Goal: Task Accomplishment & Management: Use online tool/utility

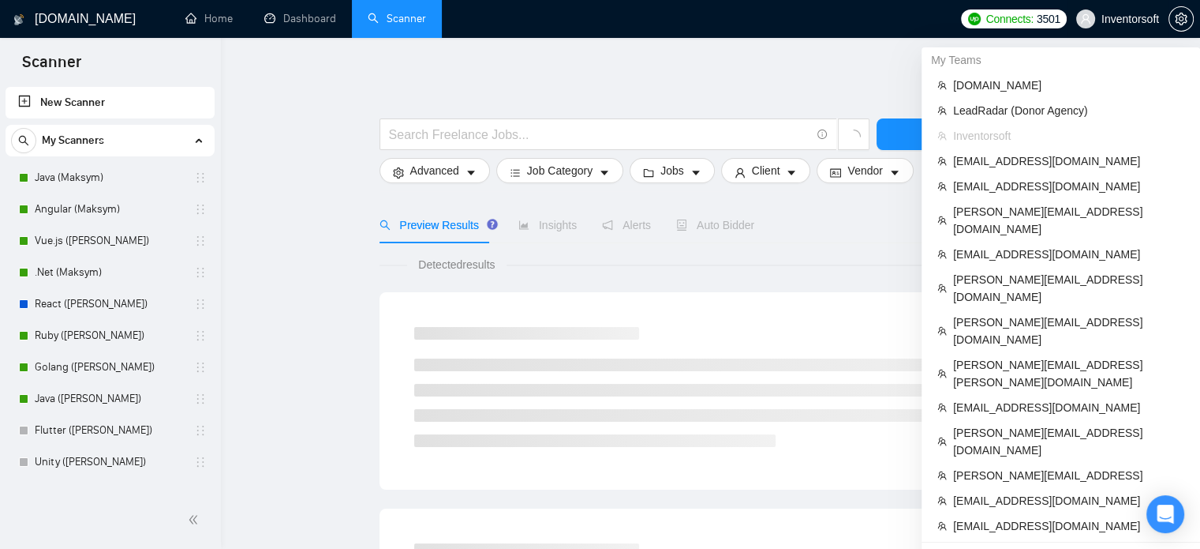
click at [1125, 19] on span "Inventorsoft" at bounding box center [1131, 19] width 58 height 0
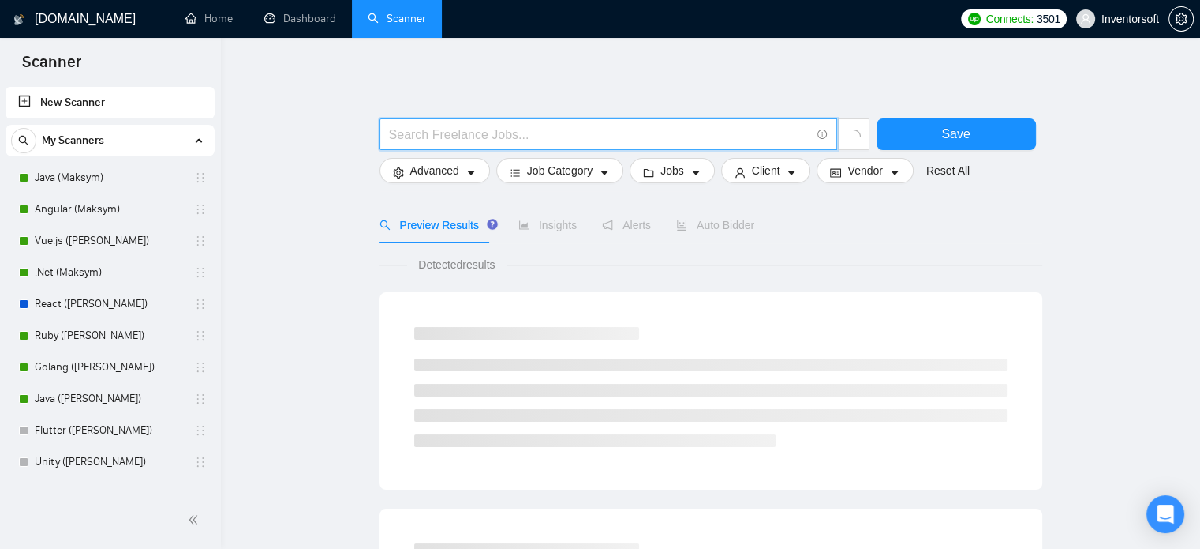
click at [690, 133] on input "text" at bounding box center [599, 135] width 421 height 20
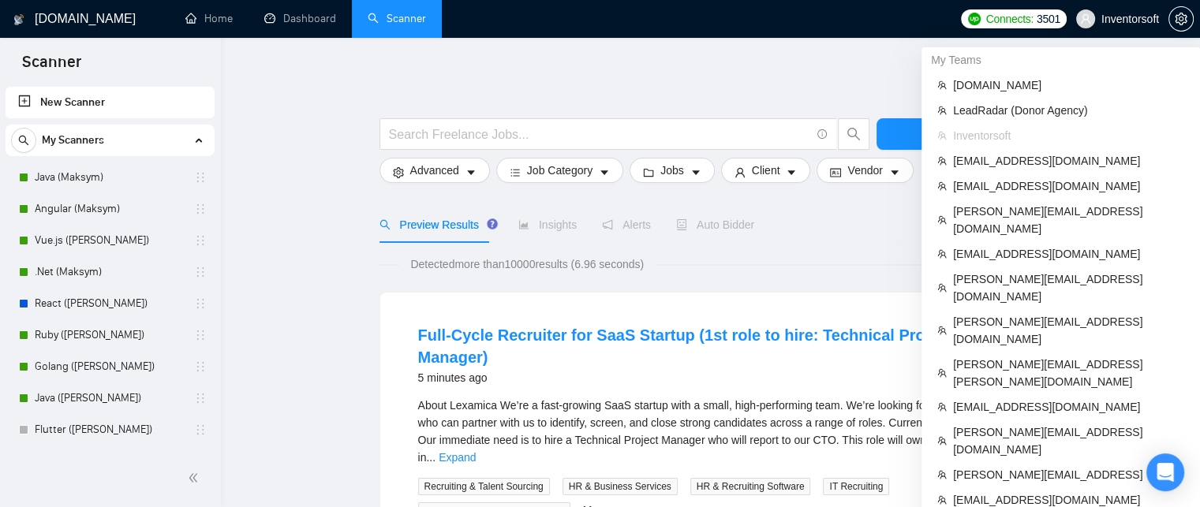
click at [1118, 10] on span "Inventorsoft" at bounding box center [1118, 19] width 102 height 51
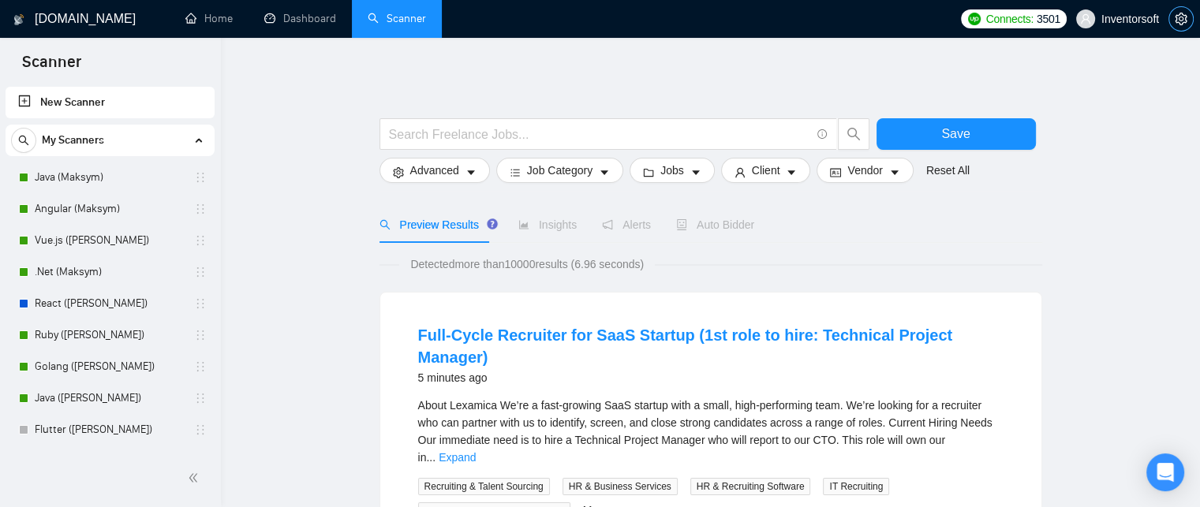
click at [1179, 20] on icon "setting" at bounding box center [1181, 19] width 12 height 13
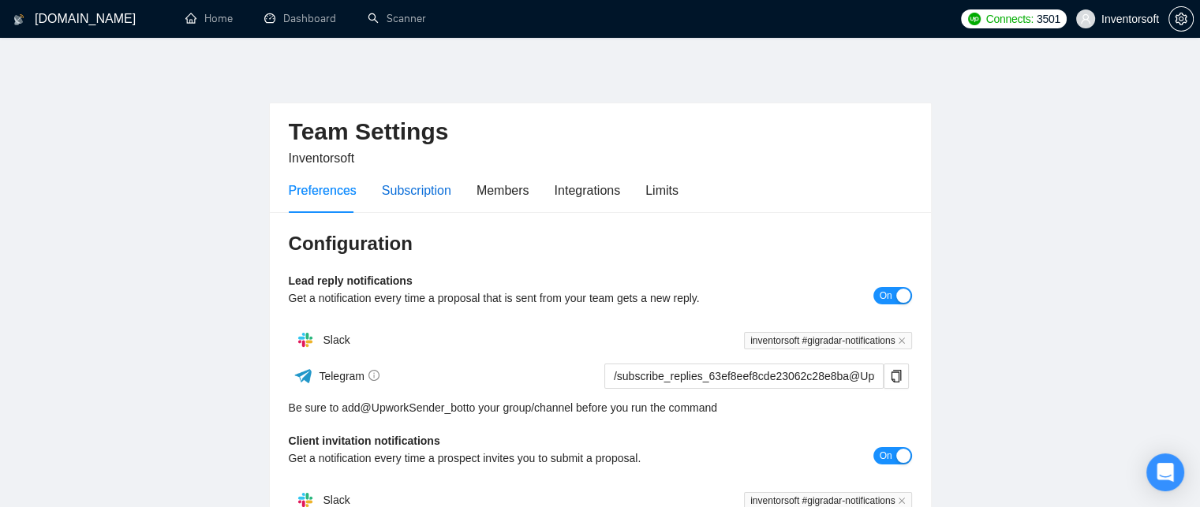
click at [426, 195] on div "Subscription" at bounding box center [416, 191] width 69 height 20
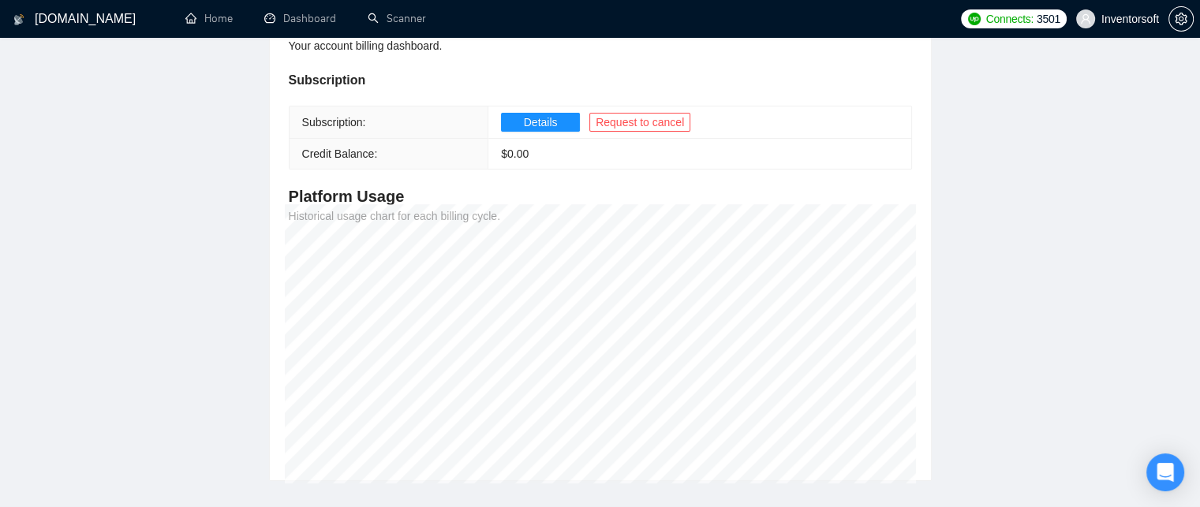
scroll to position [214, 0]
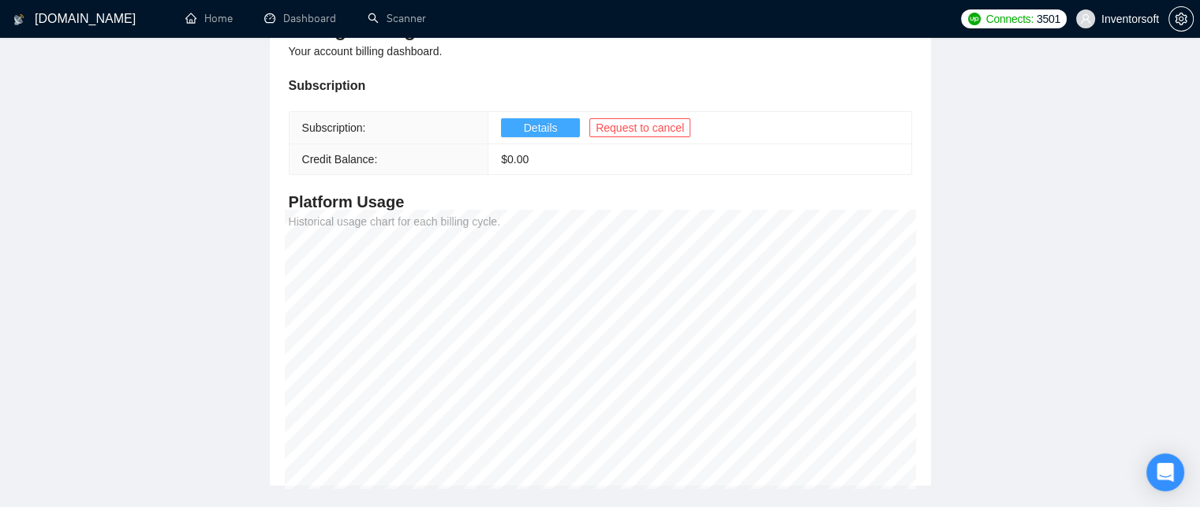
click at [530, 125] on span "Details" at bounding box center [541, 127] width 34 height 17
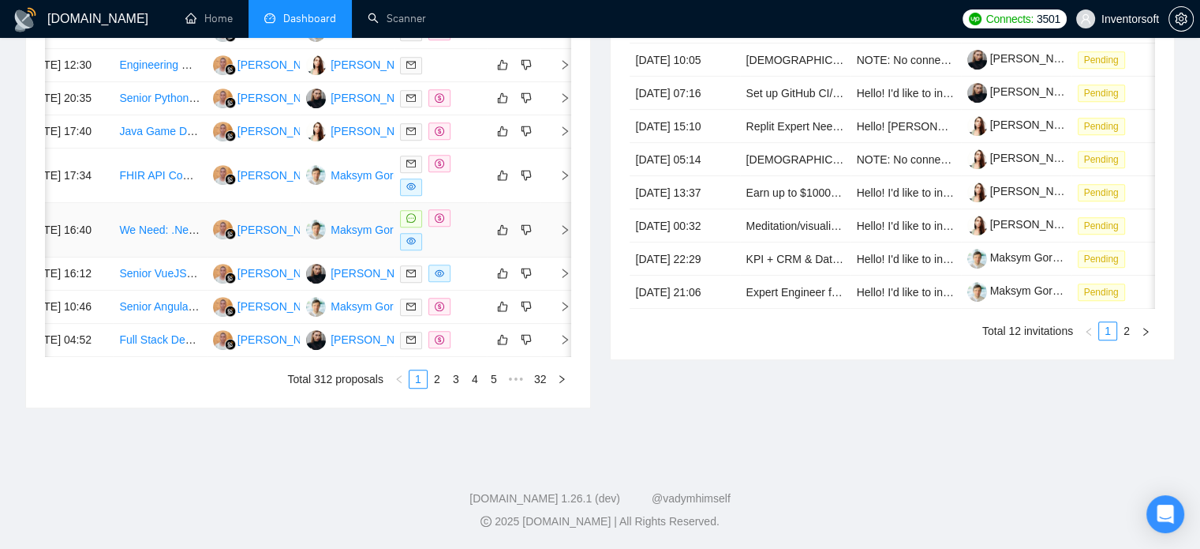
scroll to position [872, 0]
click at [433, 374] on link "2" at bounding box center [437, 378] width 17 height 17
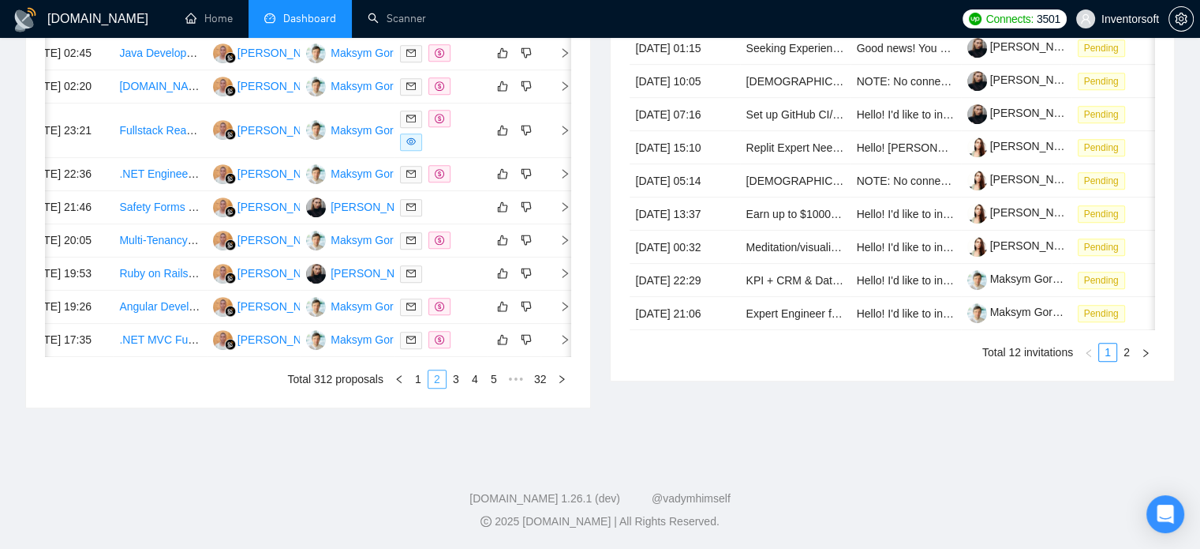
scroll to position [867, 0]
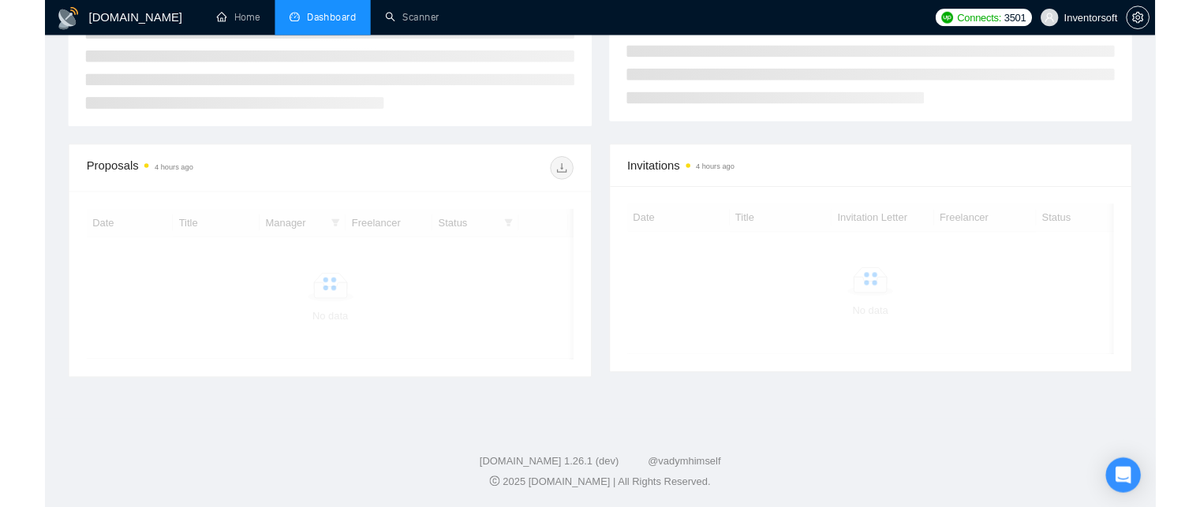
scroll to position [328, 0]
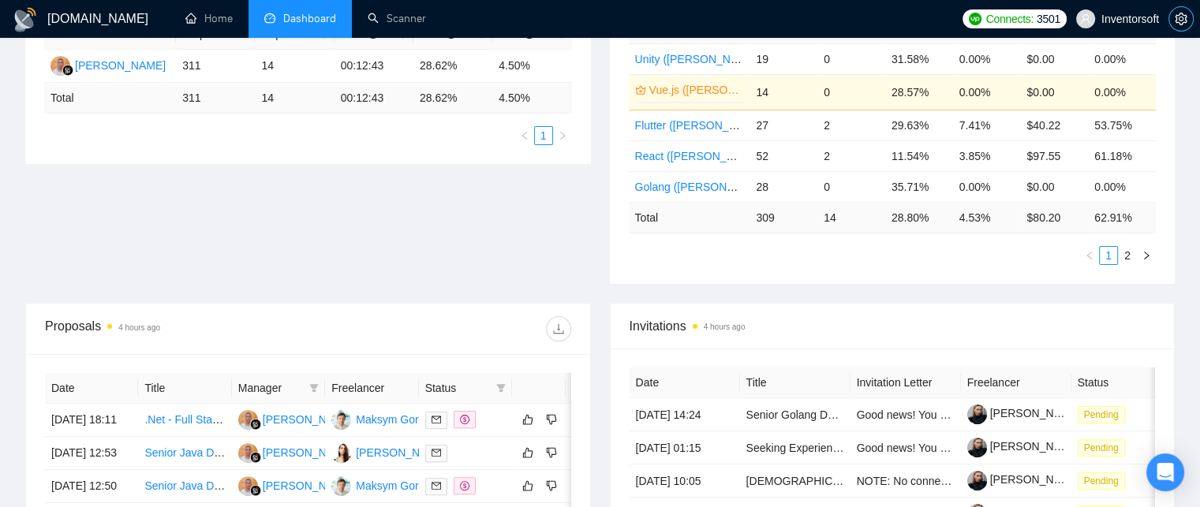
click at [1179, 13] on icon "setting" at bounding box center [1181, 19] width 13 height 13
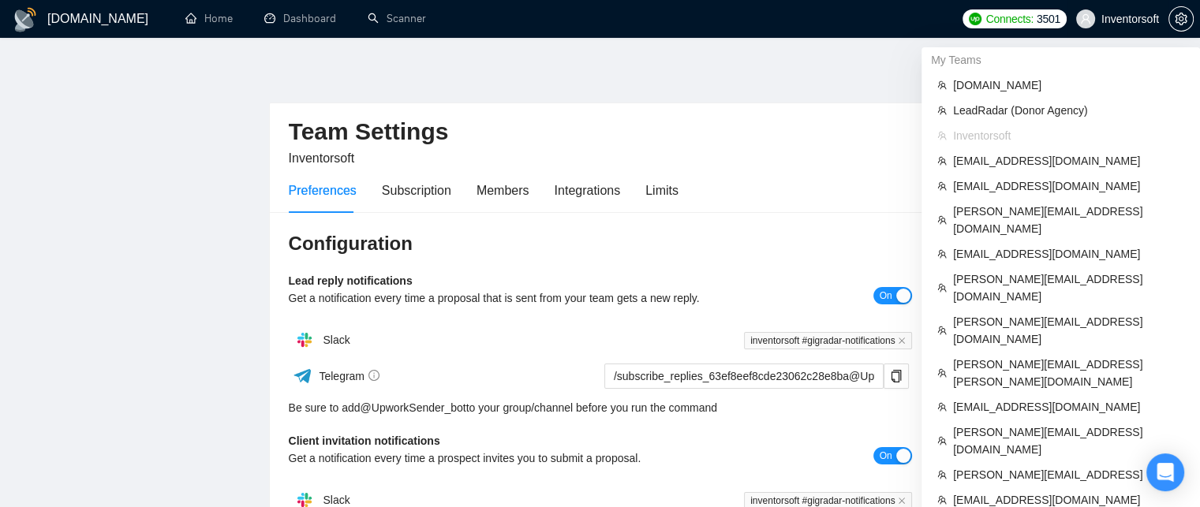
click at [1133, 27] on span "Inventorsoft" at bounding box center [1118, 19] width 102 height 51
click at [988, 492] on span "appah.prince@soroni.co.uk" at bounding box center [1068, 500] width 231 height 17
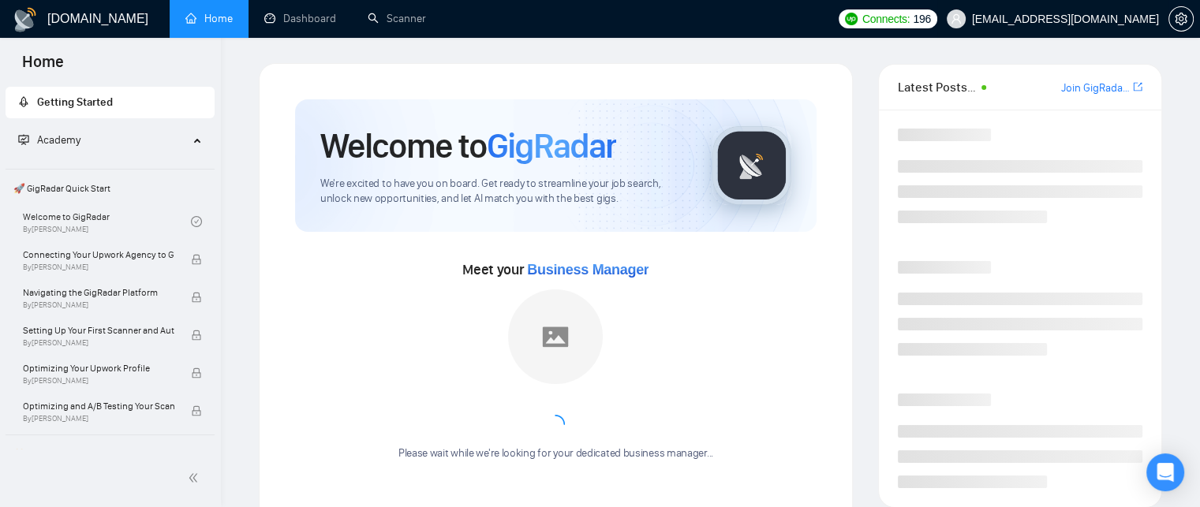
click at [1129, 19] on span "appah.prince@soroni.co.uk" at bounding box center [1065, 19] width 187 height 0
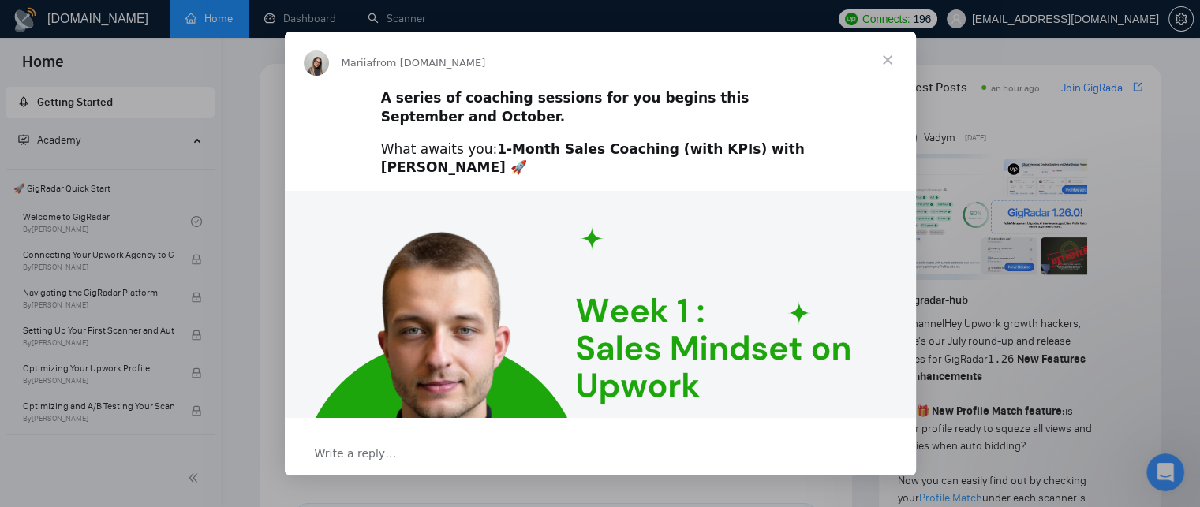
click at [887, 64] on span "Close" at bounding box center [887, 60] width 57 height 57
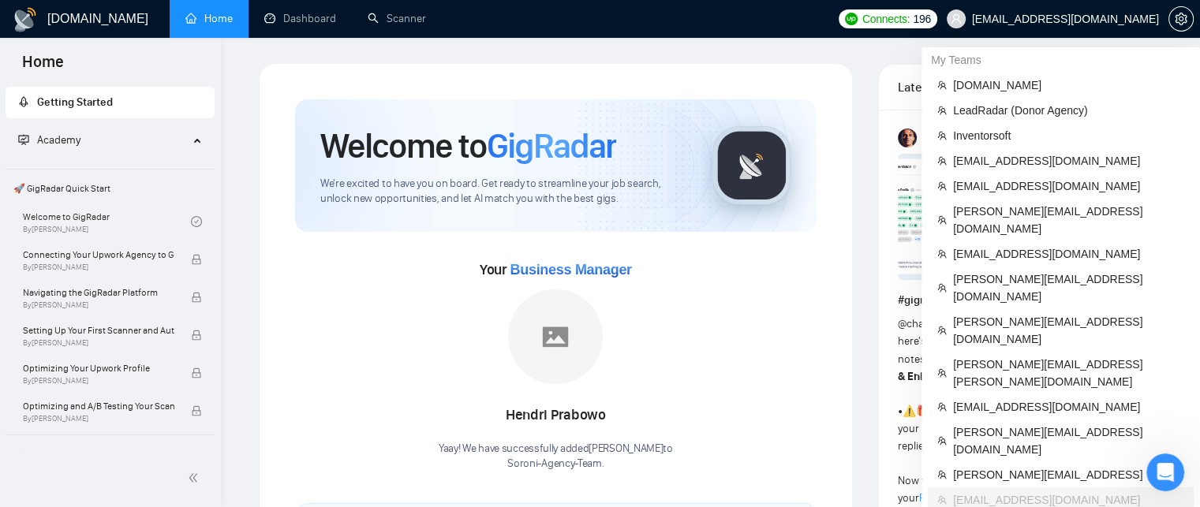
click at [1051, 19] on span "appah.prince@soroni.co.uk" at bounding box center [1065, 19] width 187 height 0
click at [1013, 424] on span "marcus@searchant.co" at bounding box center [1068, 441] width 231 height 35
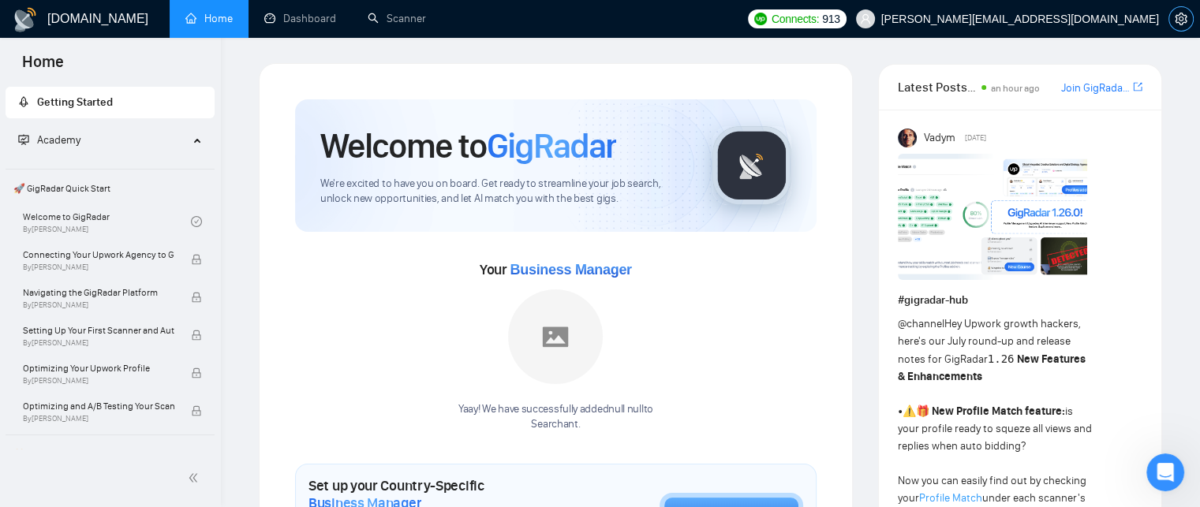
click at [1184, 26] on button "button" at bounding box center [1181, 18] width 25 height 25
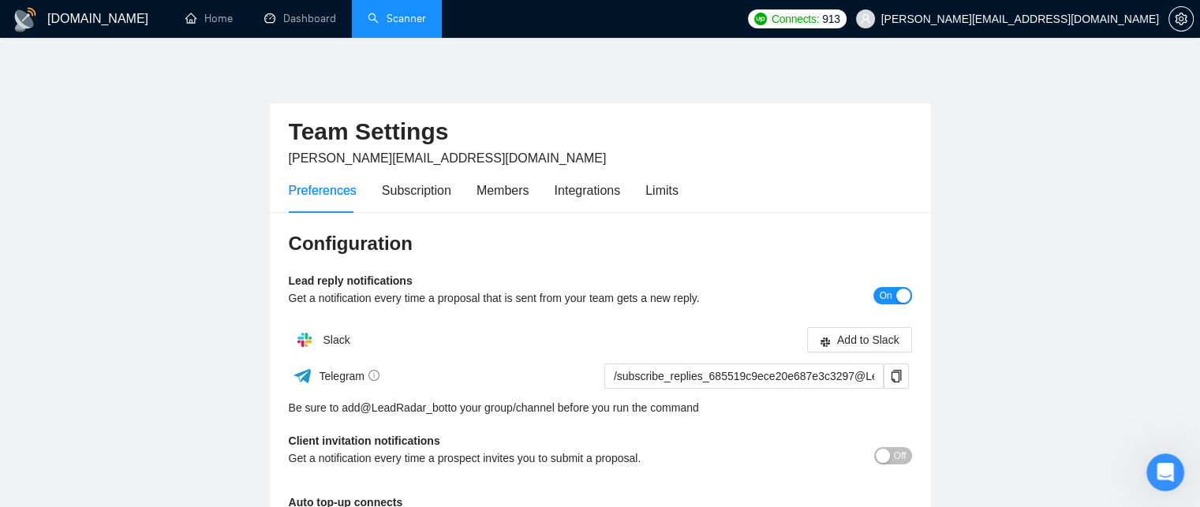
click at [368, 17] on link "Scanner" at bounding box center [397, 18] width 58 height 13
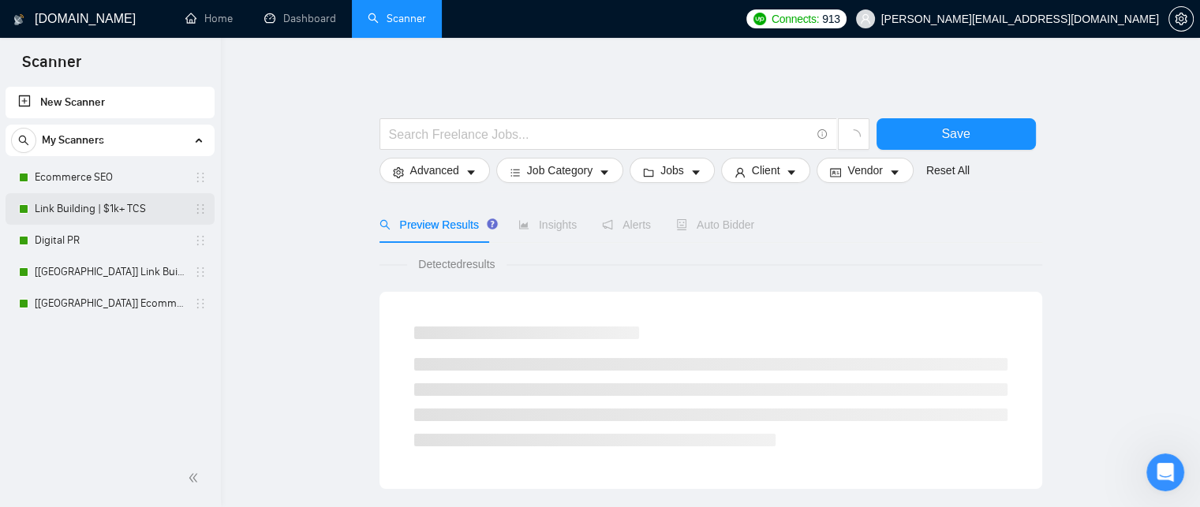
click at [133, 206] on link "Link Building | $1k+ TCS" at bounding box center [110, 209] width 150 height 32
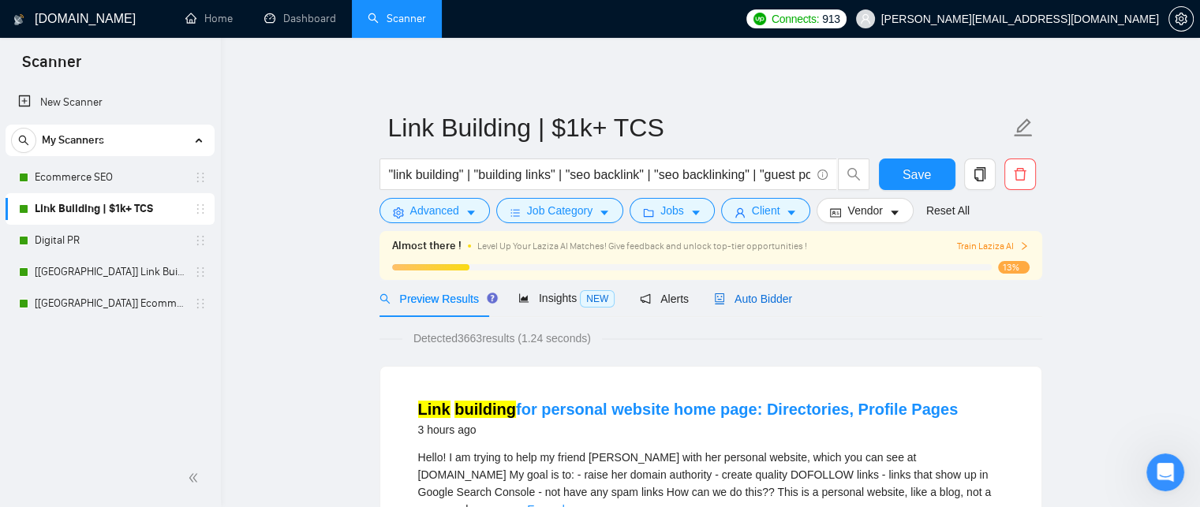
click at [736, 301] on span "Auto Bidder" at bounding box center [753, 299] width 78 height 13
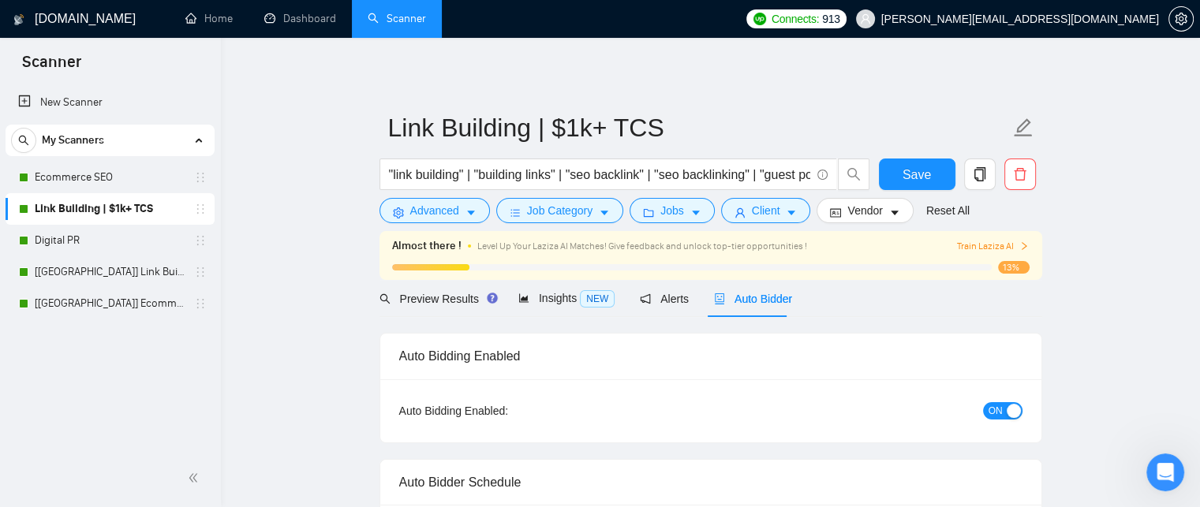
checkbox input "true"
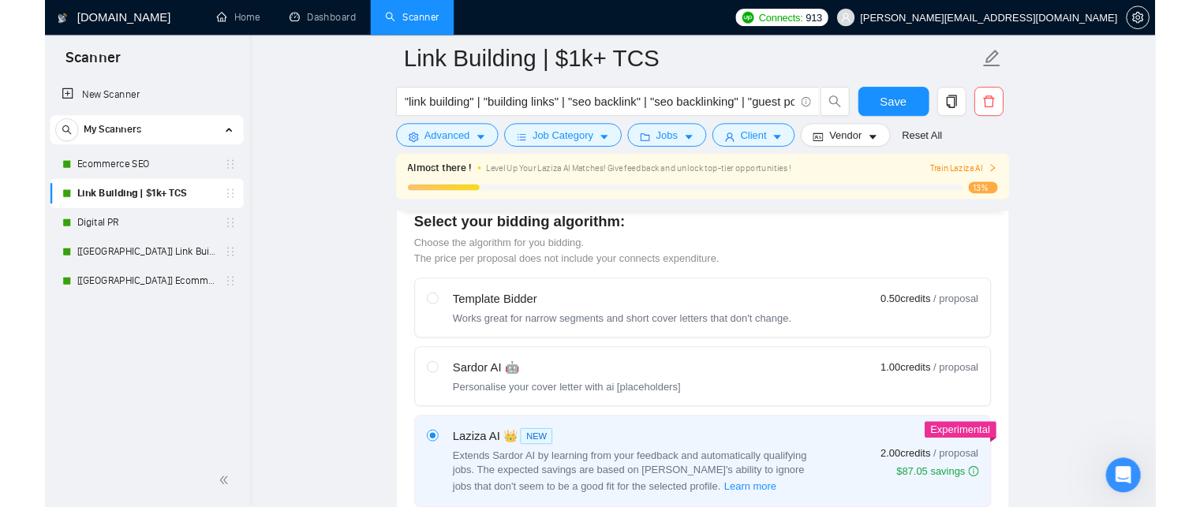
scroll to position [436, 0]
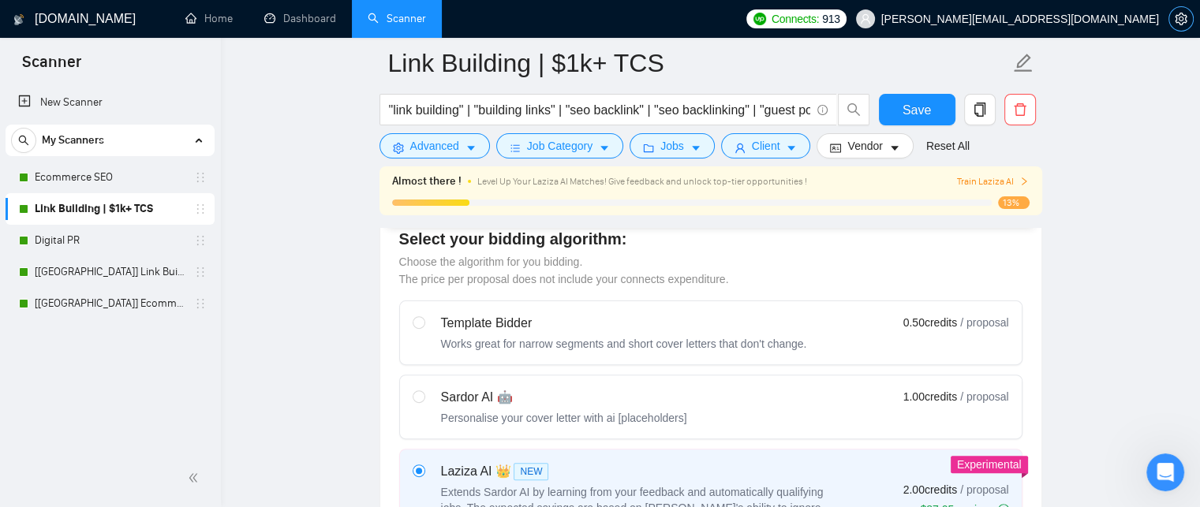
click at [1172, 23] on span "setting" at bounding box center [1182, 19] width 24 height 13
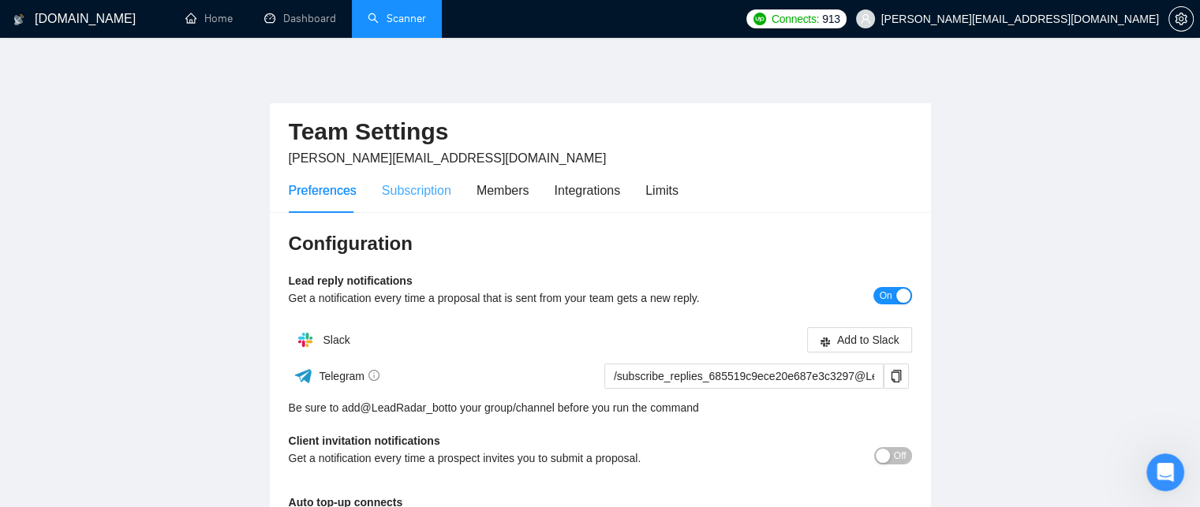
click at [410, 203] on div "Subscription" at bounding box center [416, 190] width 69 height 45
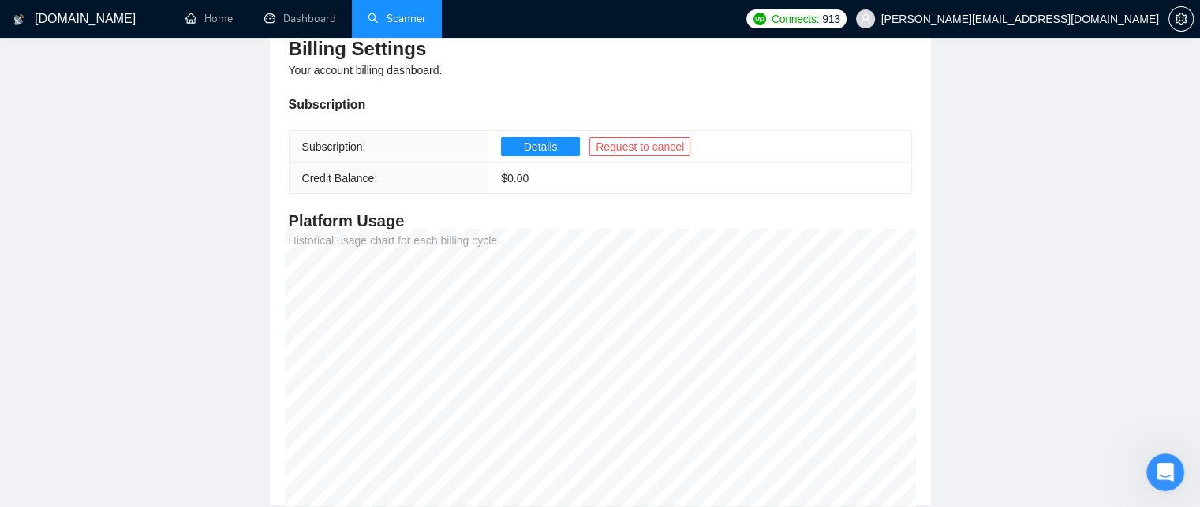
scroll to position [160, 0]
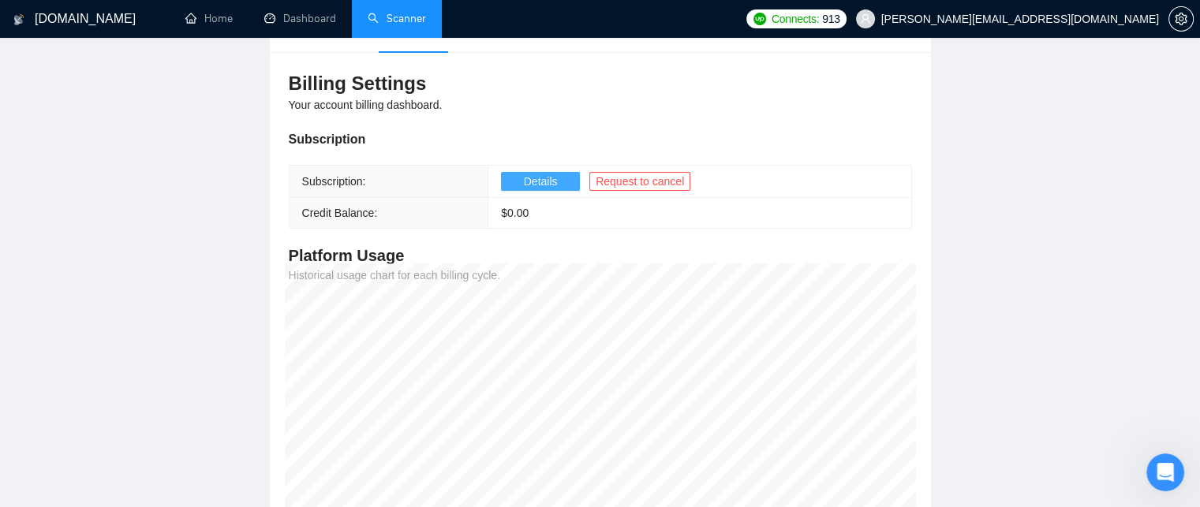
click at [502, 182] on button "Details" at bounding box center [540, 181] width 79 height 19
